Goal: Task Accomplishment & Management: Complete application form

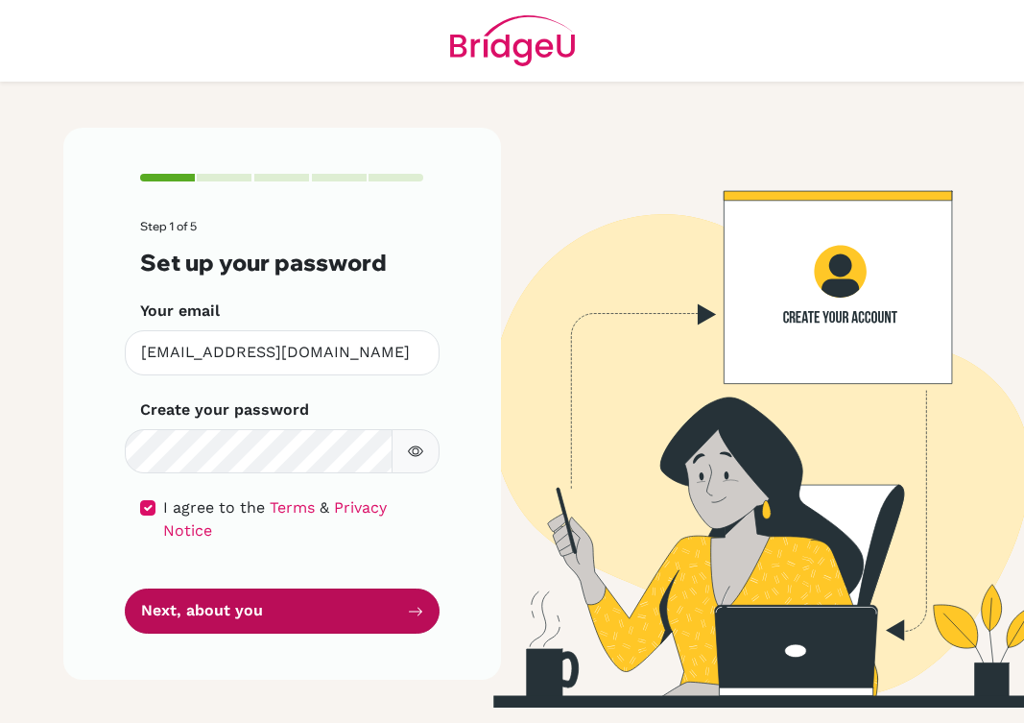
click at [224, 611] on button "Next, about you" at bounding box center [282, 610] width 315 height 45
click at [224, 610] on button "Next, about you" at bounding box center [282, 610] width 315 height 45
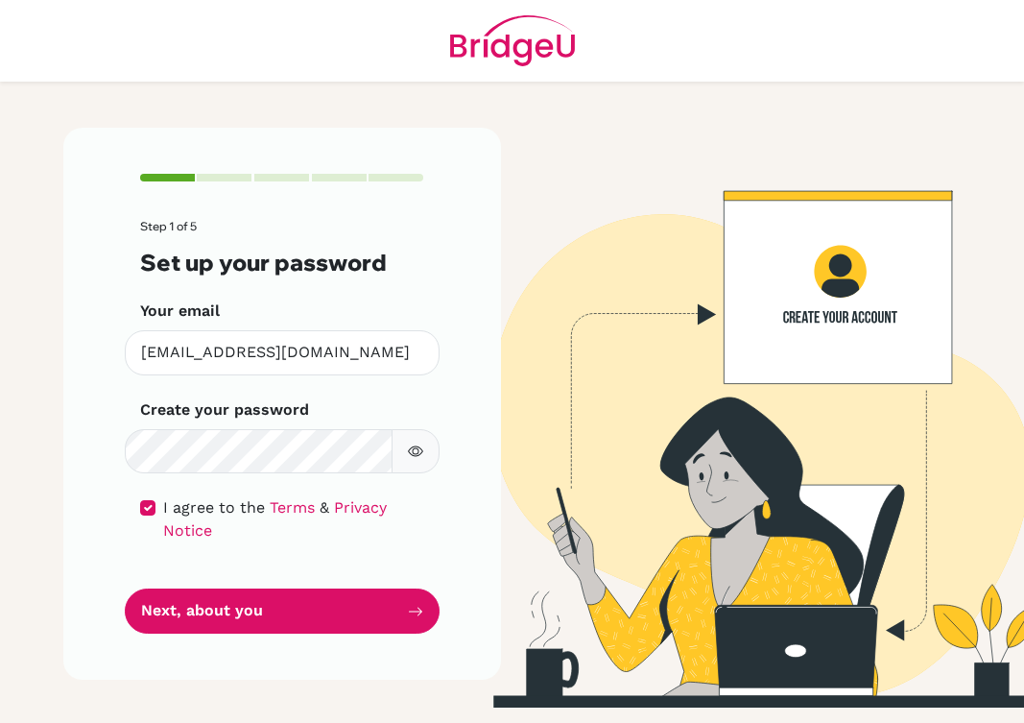
click at [416, 456] on icon "button" at bounding box center [415, 450] width 15 height 15
click at [417, 455] on icon "button" at bounding box center [414, 451] width 13 height 12
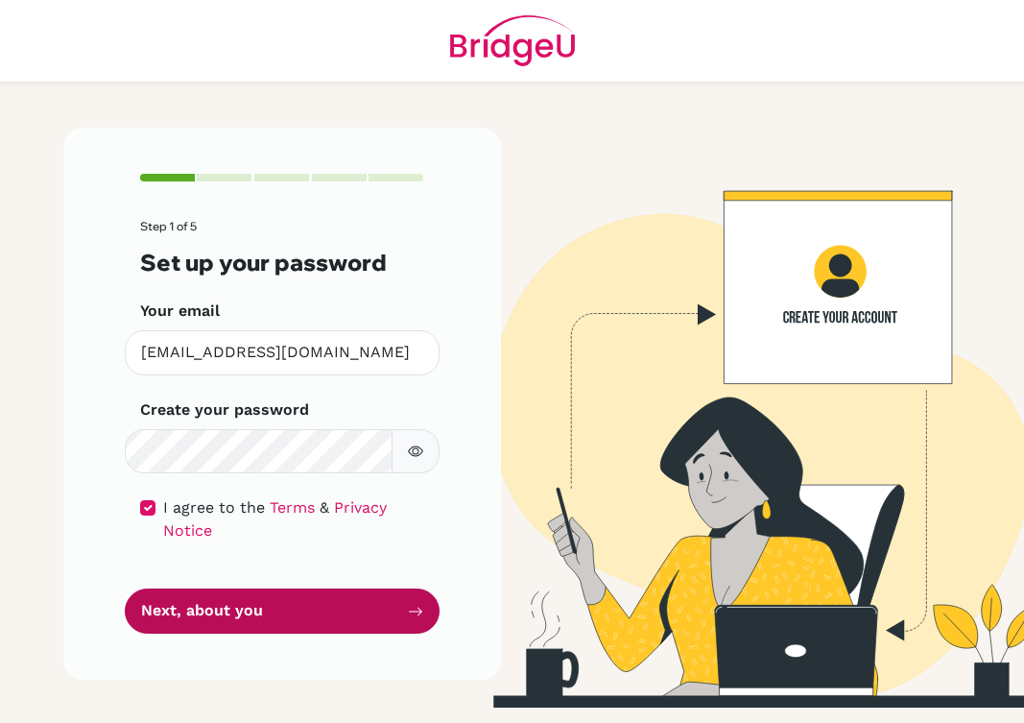
click at [211, 608] on button "Next, about you" at bounding box center [282, 610] width 315 height 45
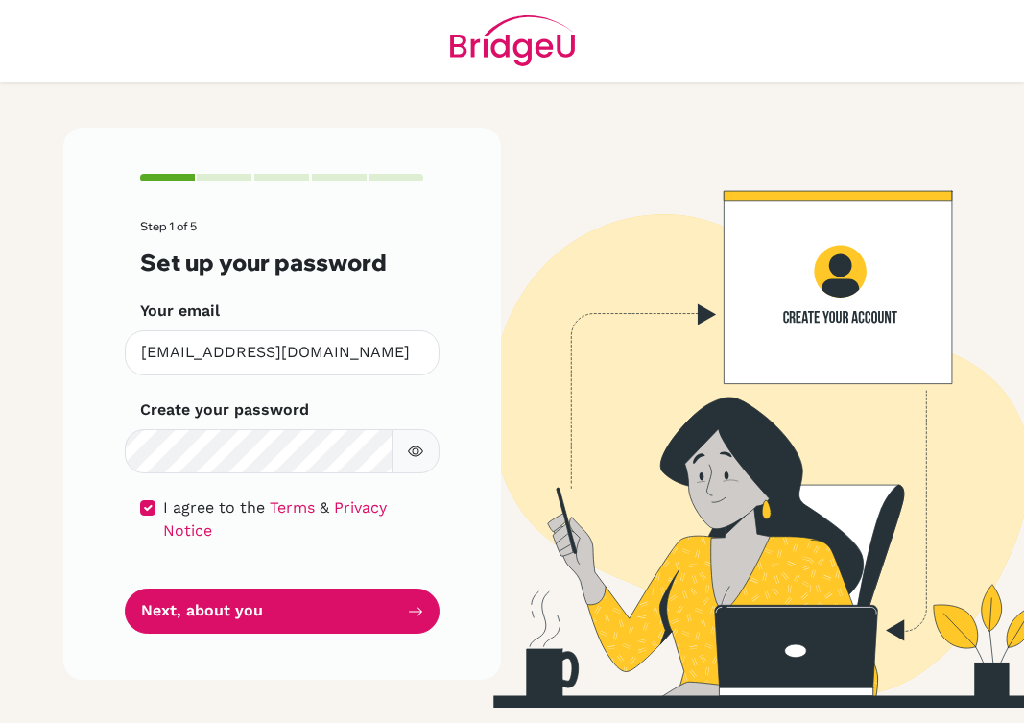
click at [801, 320] on img at bounding box center [743, 418] width 922 height 580
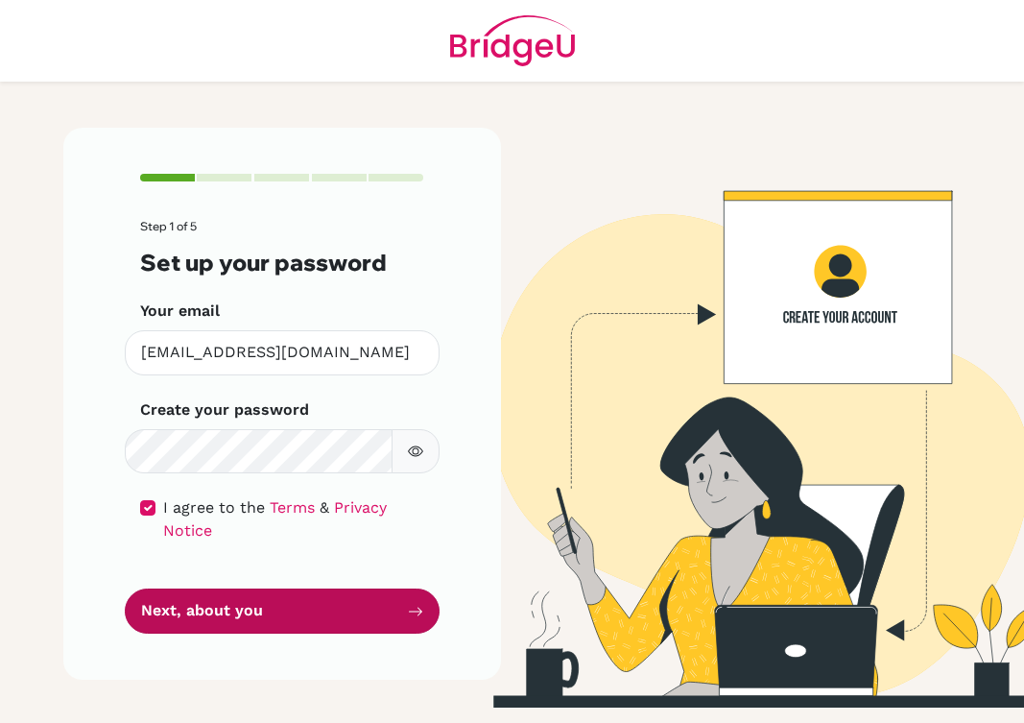
drag, startPoint x: 366, startPoint y: 617, endPoint x: 379, endPoint y: 615, distance: 13.6
click at [371, 617] on button "Next, about you" at bounding box center [282, 610] width 315 height 45
click at [380, 615] on button "Next, about you" at bounding box center [282, 610] width 315 height 45
click at [381, 619] on button "Next, about you" at bounding box center [282, 610] width 315 height 45
click at [241, 618] on button "Next, about you" at bounding box center [282, 610] width 315 height 45
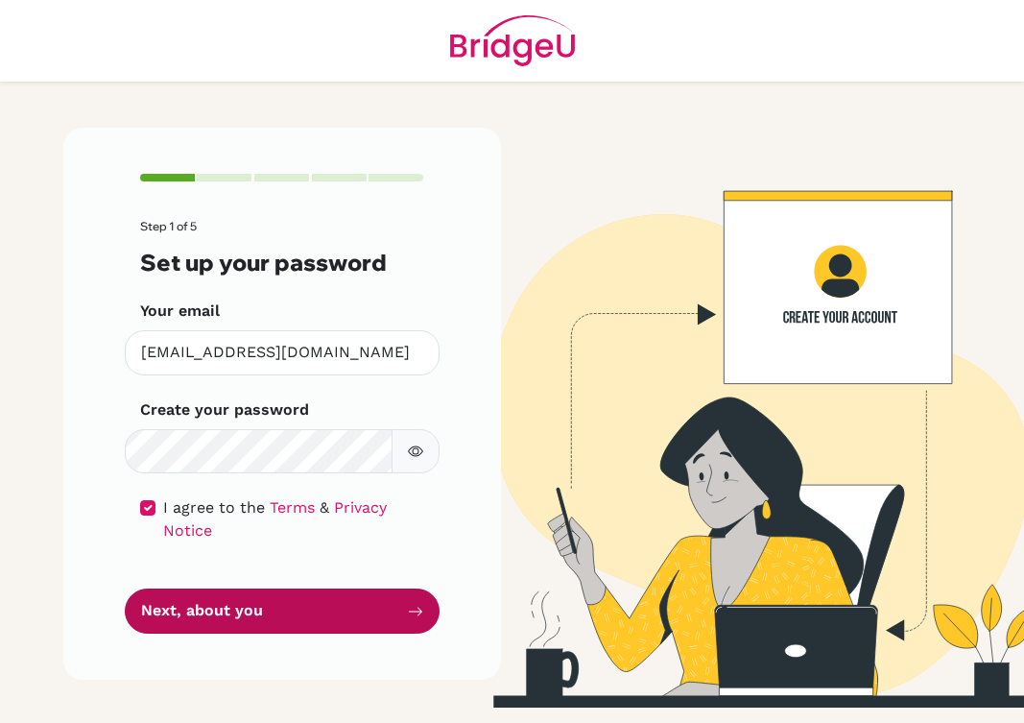
click at [241, 618] on button "Next, about you" at bounding box center [282, 610] width 315 height 45
click at [240, 617] on button "Next, about you" at bounding box center [282, 610] width 315 height 45
click at [256, 614] on button "Next, about you" at bounding box center [282, 610] width 315 height 45
click at [258, 624] on button "Next, about you" at bounding box center [282, 610] width 315 height 45
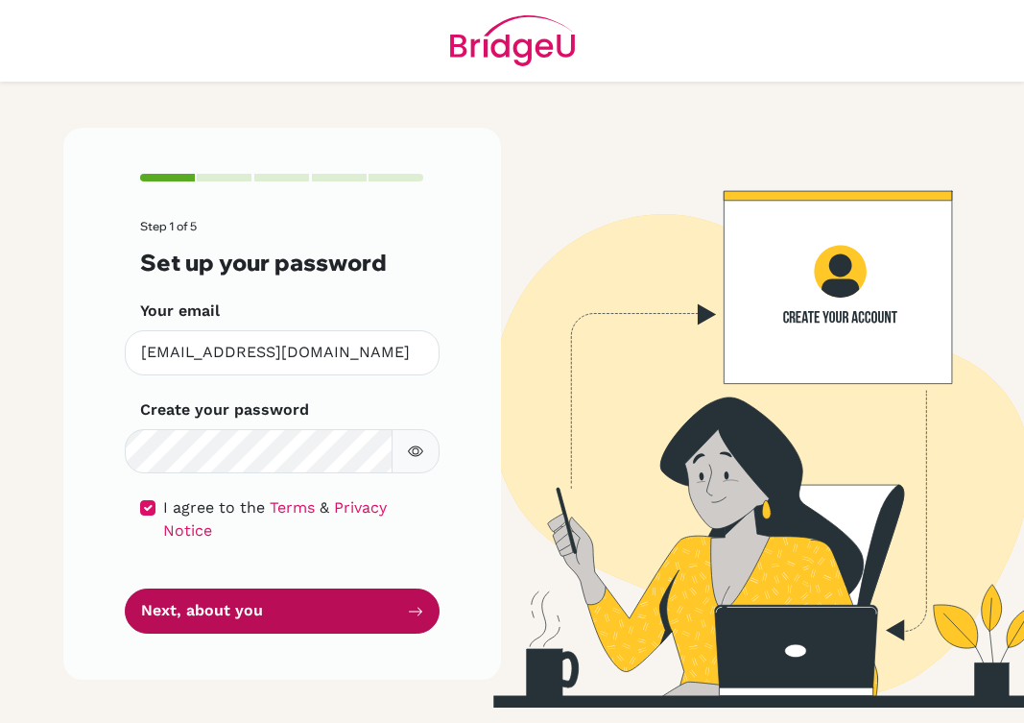
click at [258, 625] on button "Next, about you" at bounding box center [282, 610] width 315 height 45
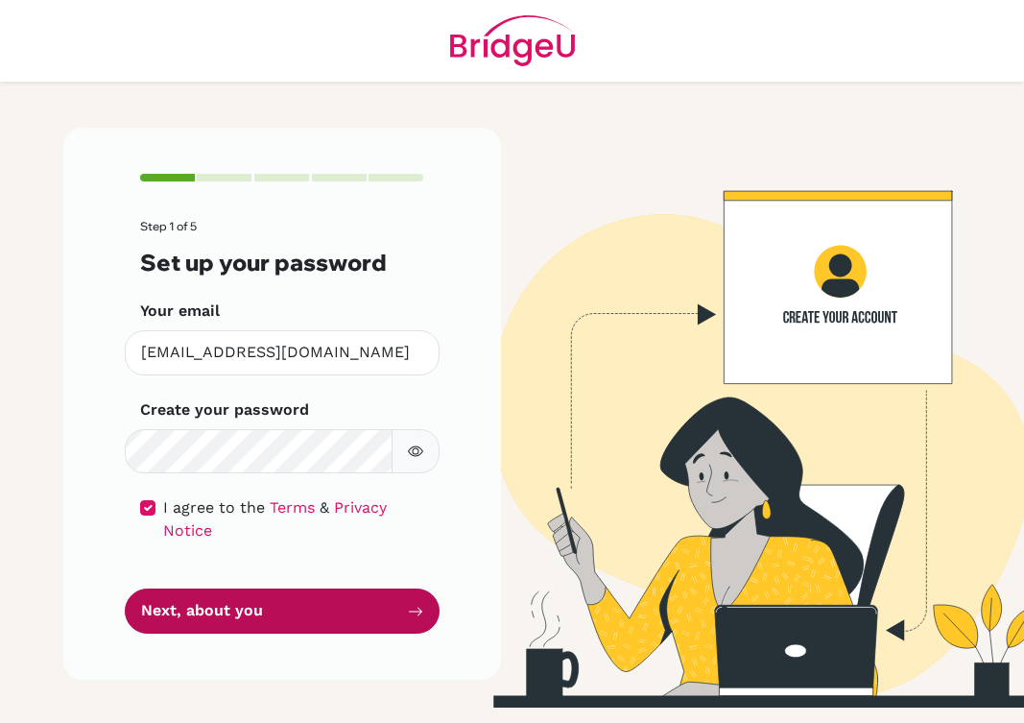
click at [258, 625] on button "Next, about you" at bounding box center [282, 610] width 315 height 45
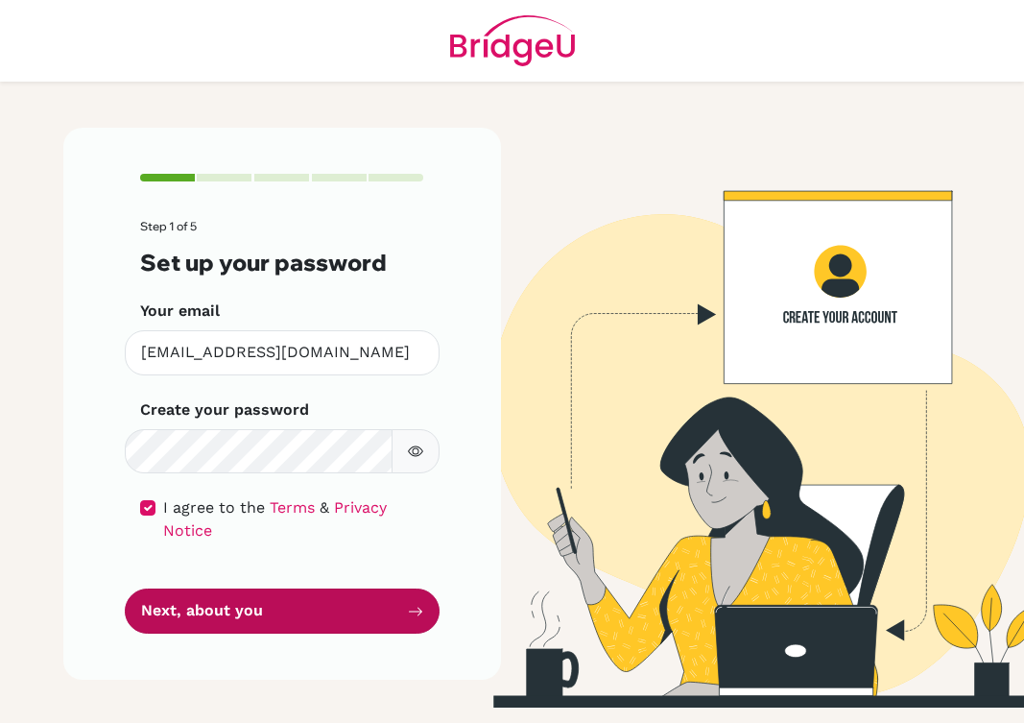
click at [258, 625] on button "Next, about you" at bounding box center [282, 610] width 315 height 45
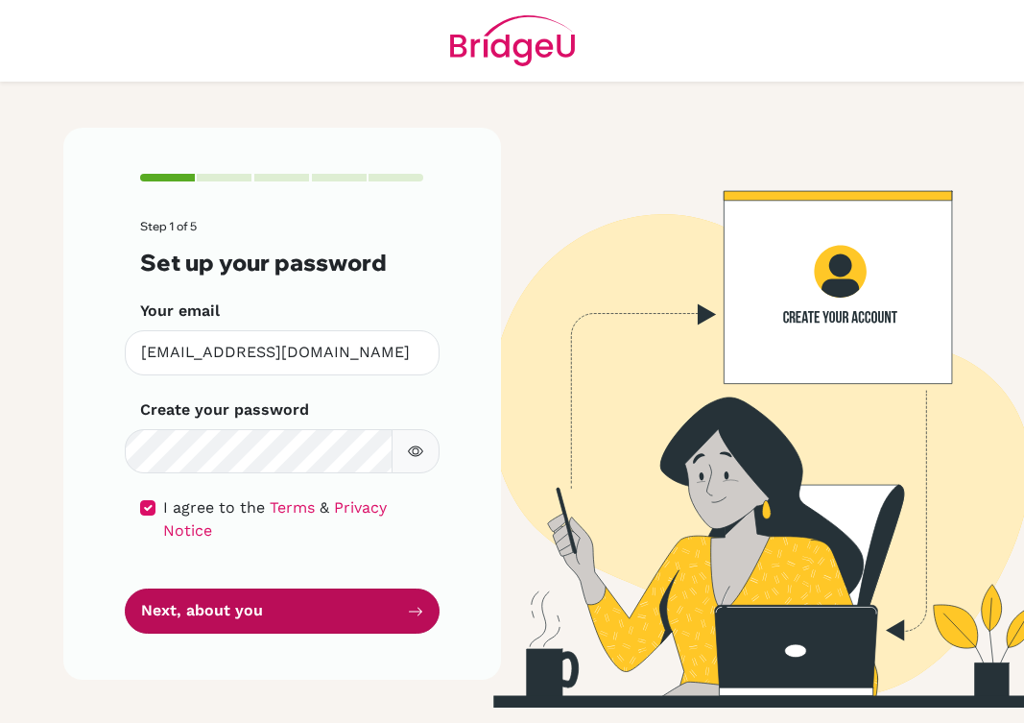
click at [258, 625] on button "Next, about you" at bounding box center [282, 610] width 315 height 45
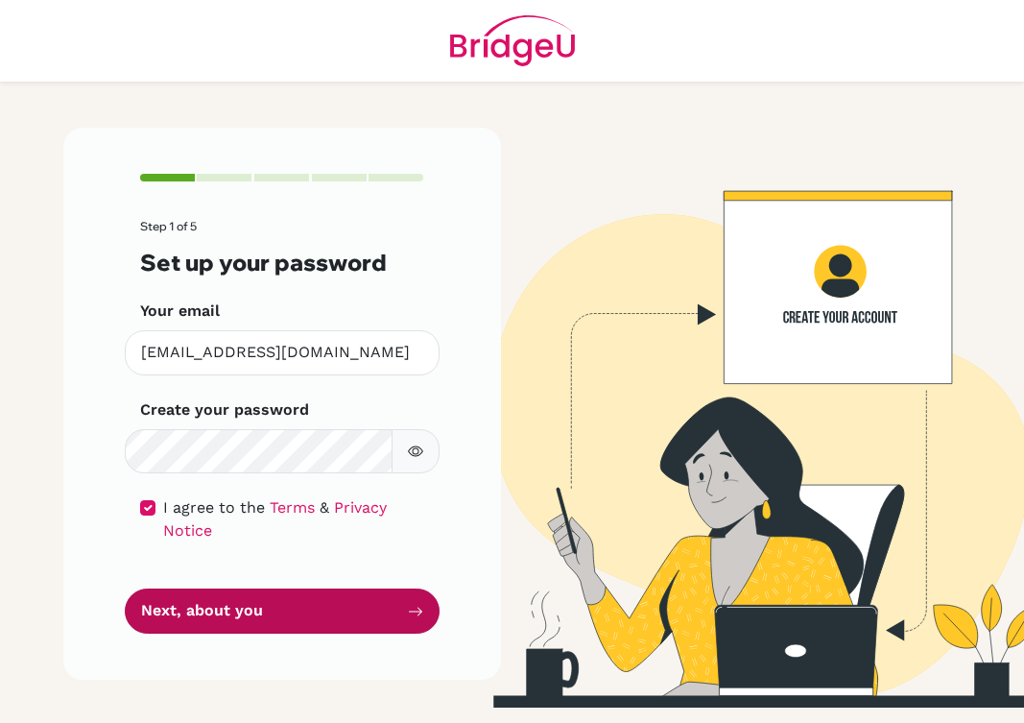
click at [258, 625] on button "Next, about you" at bounding box center [282, 610] width 315 height 45
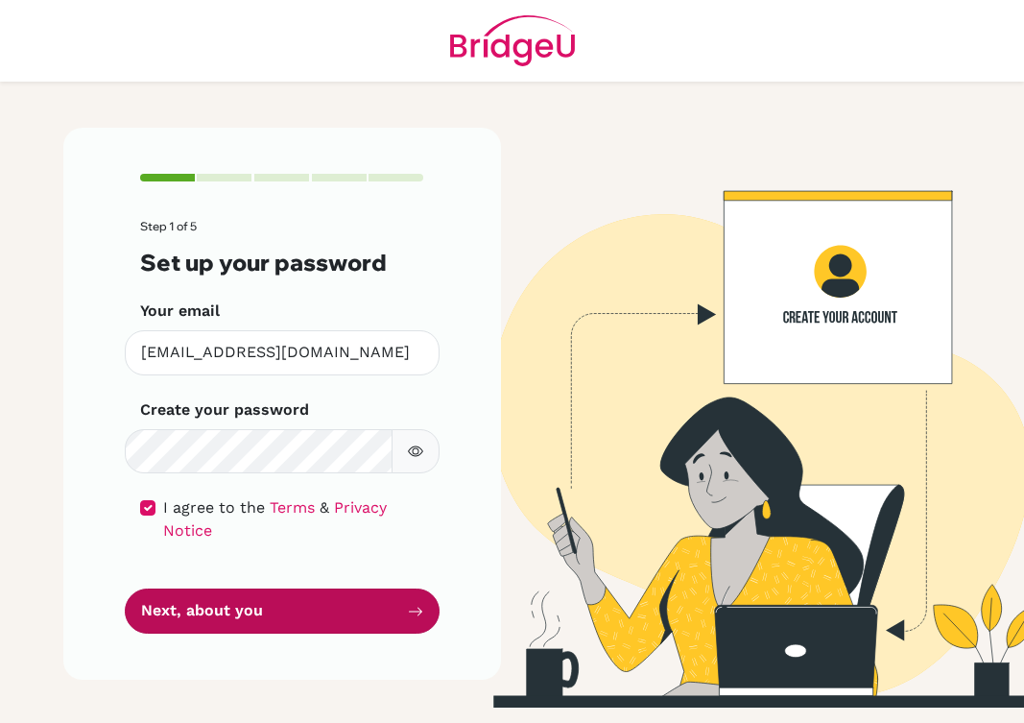
click at [258, 625] on button "Next, about you" at bounding box center [282, 610] width 315 height 45
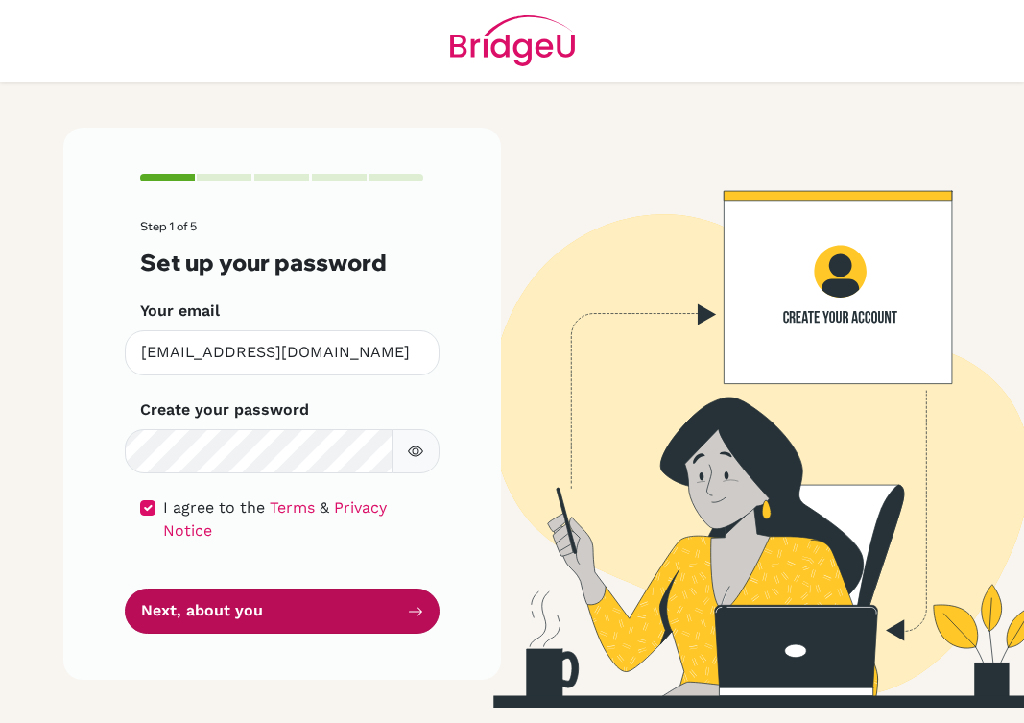
click at [258, 625] on button "Next, about you" at bounding box center [282, 610] width 315 height 45
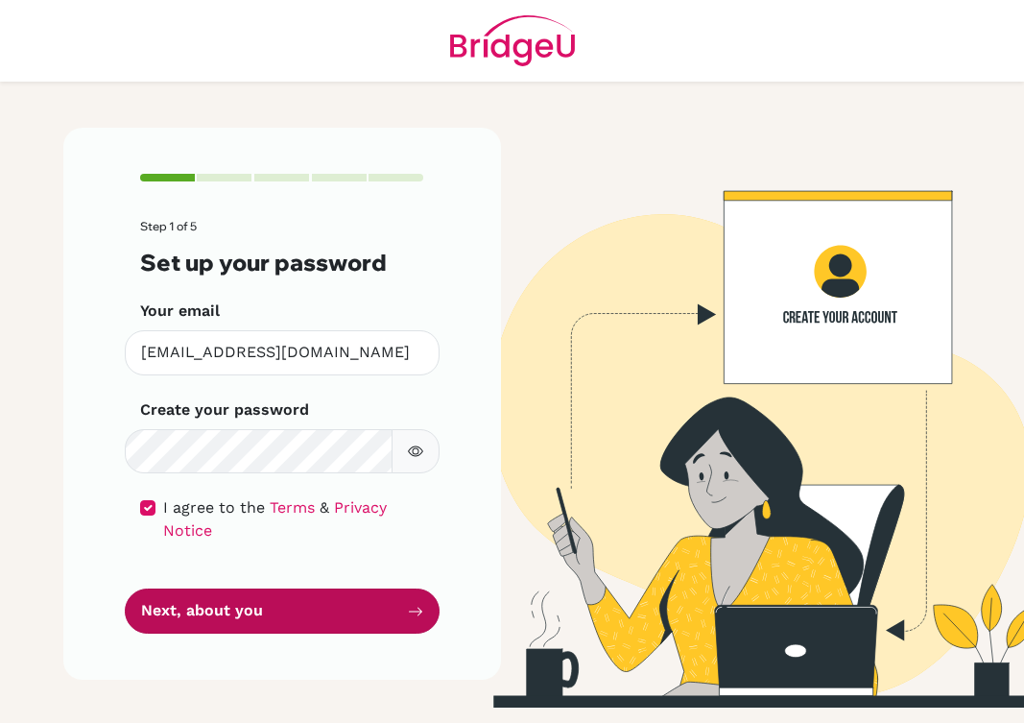
click at [258, 625] on button "Next, about you" at bounding box center [282, 610] width 315 height 45
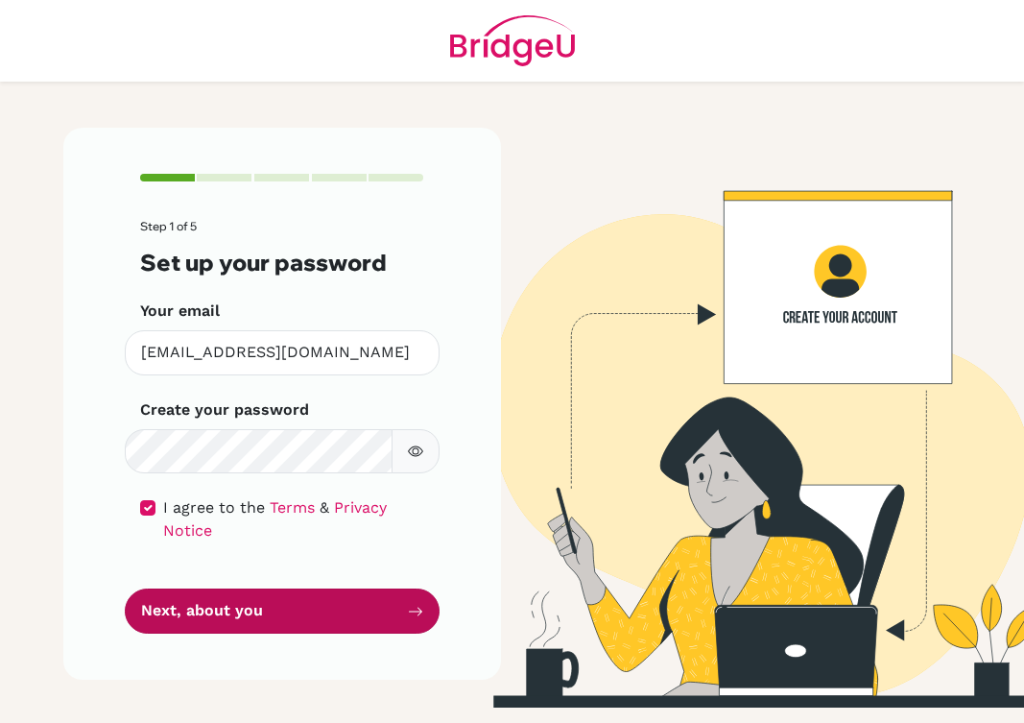
click at [258, 625] on button "Next, about you" at bounding box center [282, 610] width 315 height 45
click at [246, 623] on button "Next, about you" at bounding box center [282, 610] width 315 height 45
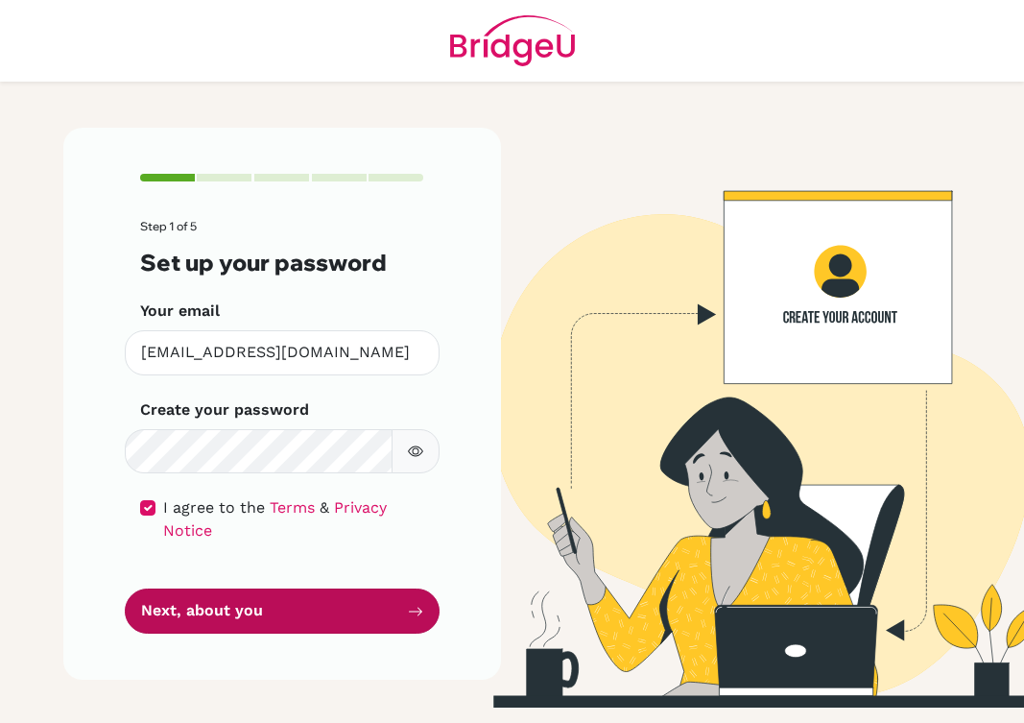
click at [246, 623] on button "Next, about you" at bounding box center [282, 610] width 315 height 45
click at [240, 623] on button "Next, about you" at bounding box center [282, 610] width 315 height 45
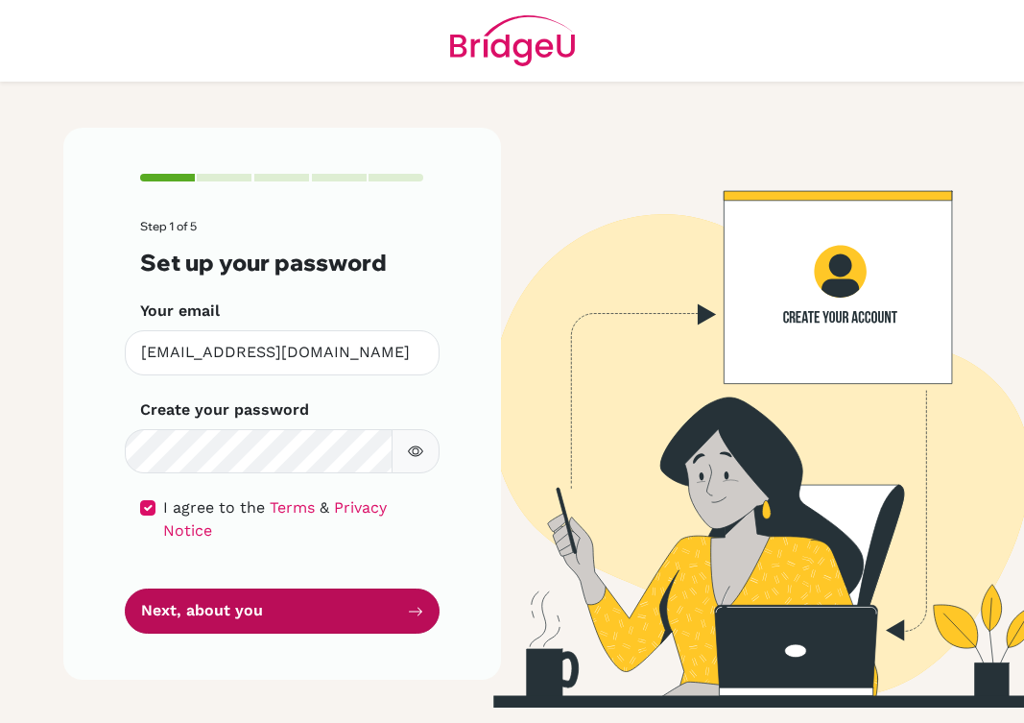
click at [240, 623] on button "Next, about you" at bounding box center [282, 610] width 315 height 45
click at [406, 622] on button "Next, about you" at bounding box center [282, 610] width 315 height 45
click at [413, 611] on icon "submit" at bounding box center [415, 611] width 15 height 15
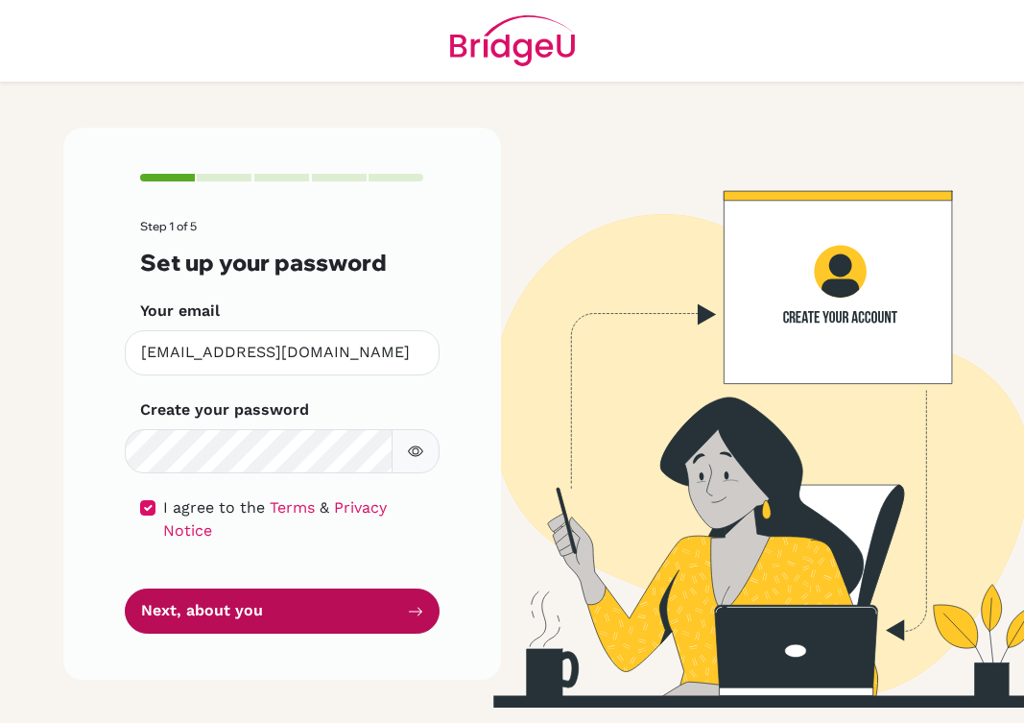
click at [413, 611] on icon "submit" at bounding box center [415, 611] width 15 height 15
click at [294, 597] on button "Next, about you" at bounding box center [282, 610] width 315 height 45
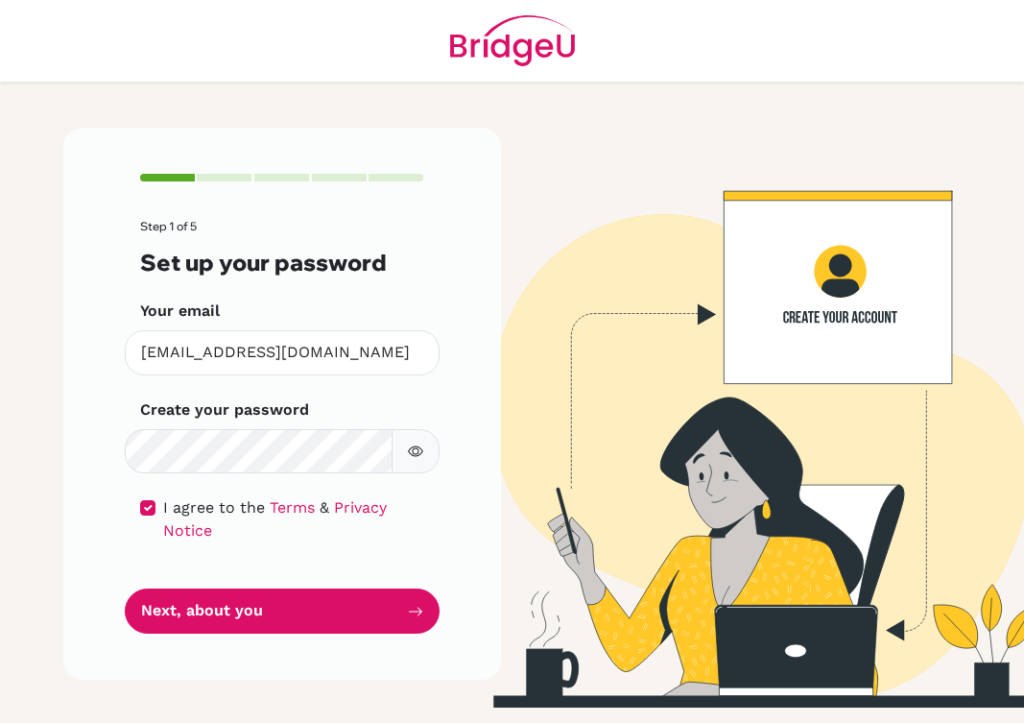
click at [416, 452] on icon "button" at bounding box center [415, 450] width 15 height 15
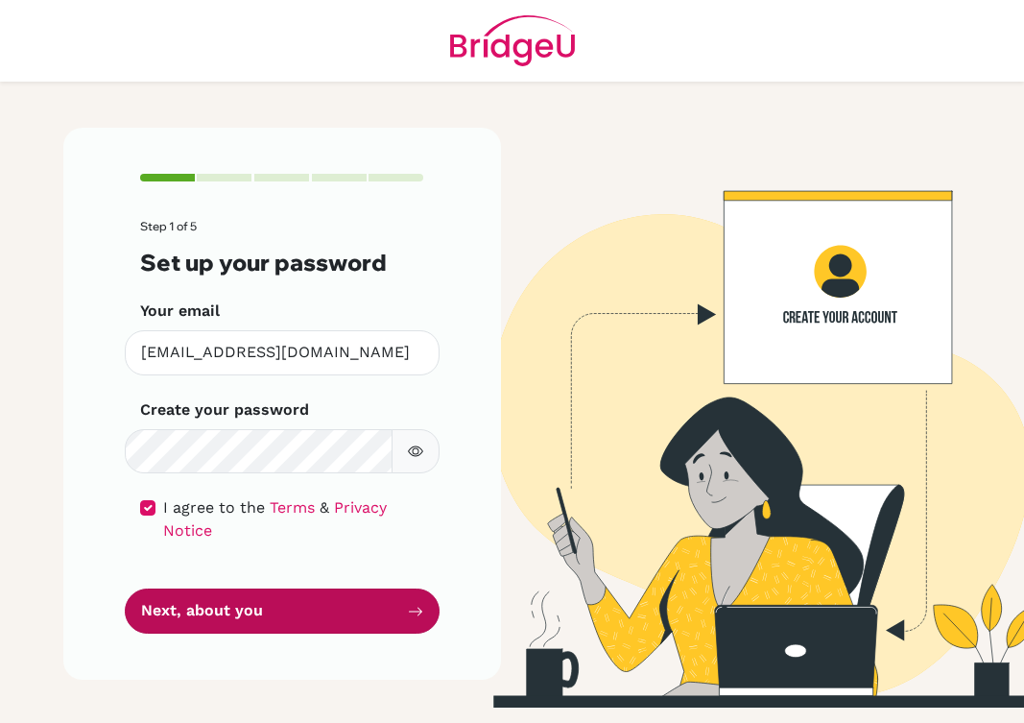
click at [354, 604] on button "Next, about you" at bounding box center [282, 610] width 315 height 45
click at [365, 627] on button "Next, about you" at bounding box center [282, 610] width 315 height 45
click at [366, 627] on button "Next, about you" at bounding box center [282, 610] width 315 height 45
click at [403, 612] on button "Next, about you" at bounding box center [282, 610] width 315 height 45
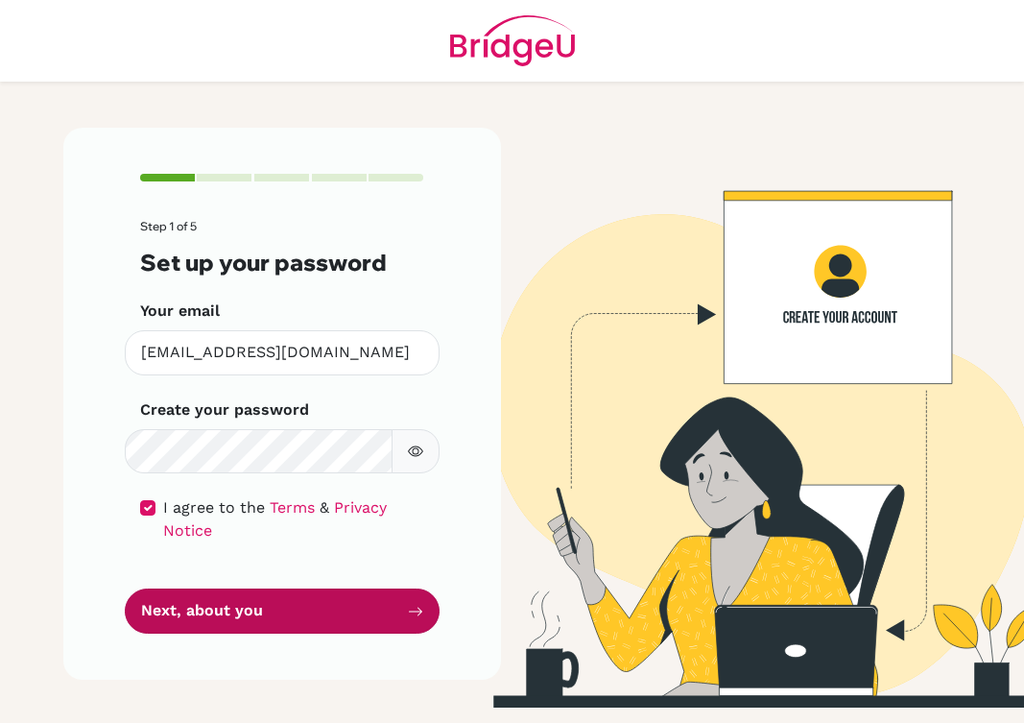
click at [403, 612] on button "Next, about you" at bounding box center [282, 610] width 315 height 45
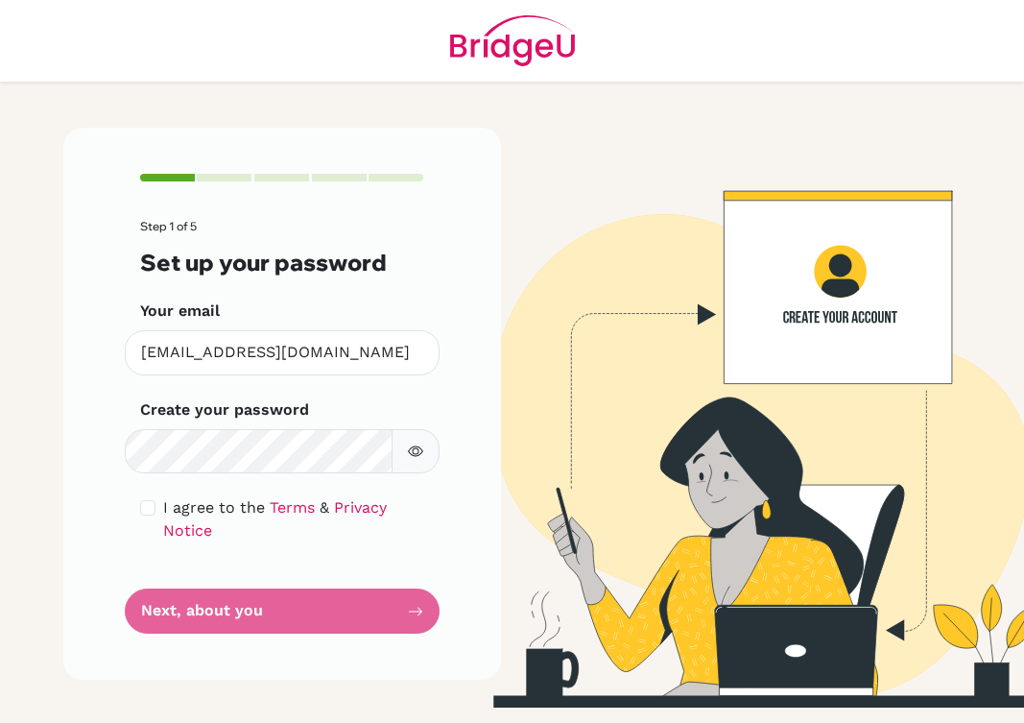
click at [425, 454] on button "button" at bounding box center [416, 451] width 48 height 45
click at [411, 452] on icon "button" at bounding box center [415, 450] width 15 height 15
click at [146, 504] on input "checkbox" at bounding box center [147, 507] width 15 height 15
checkbox input "true"
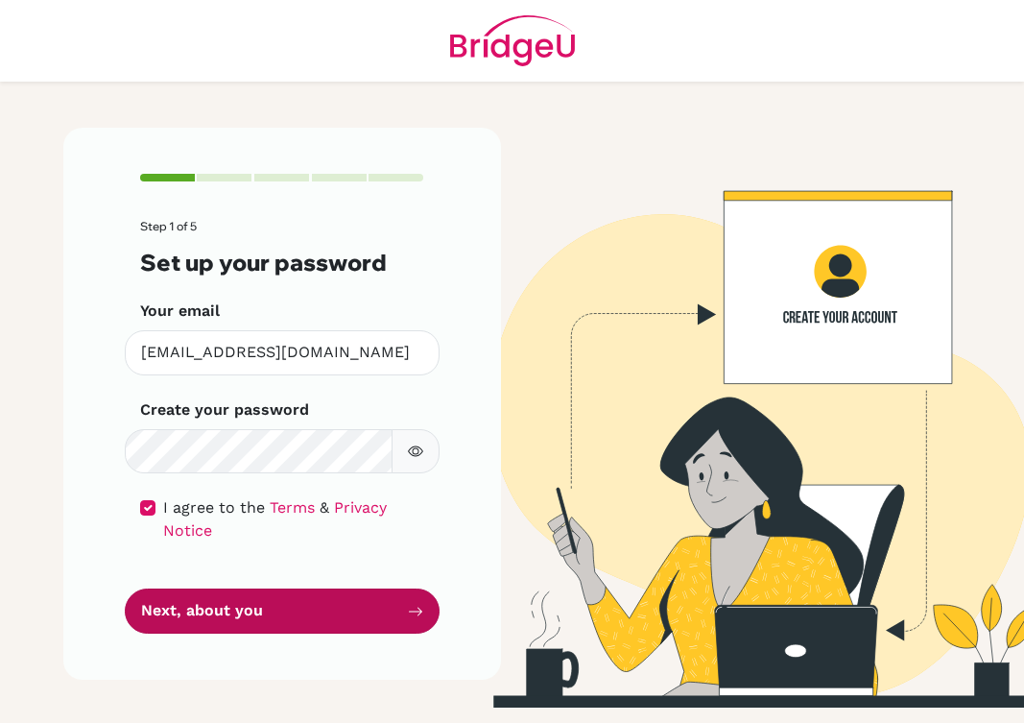
click at [181, 611] on button "Next, about you" at bounding box center [282, 610] width 315 height 45
